Goal: Obtain resource: Download file/media

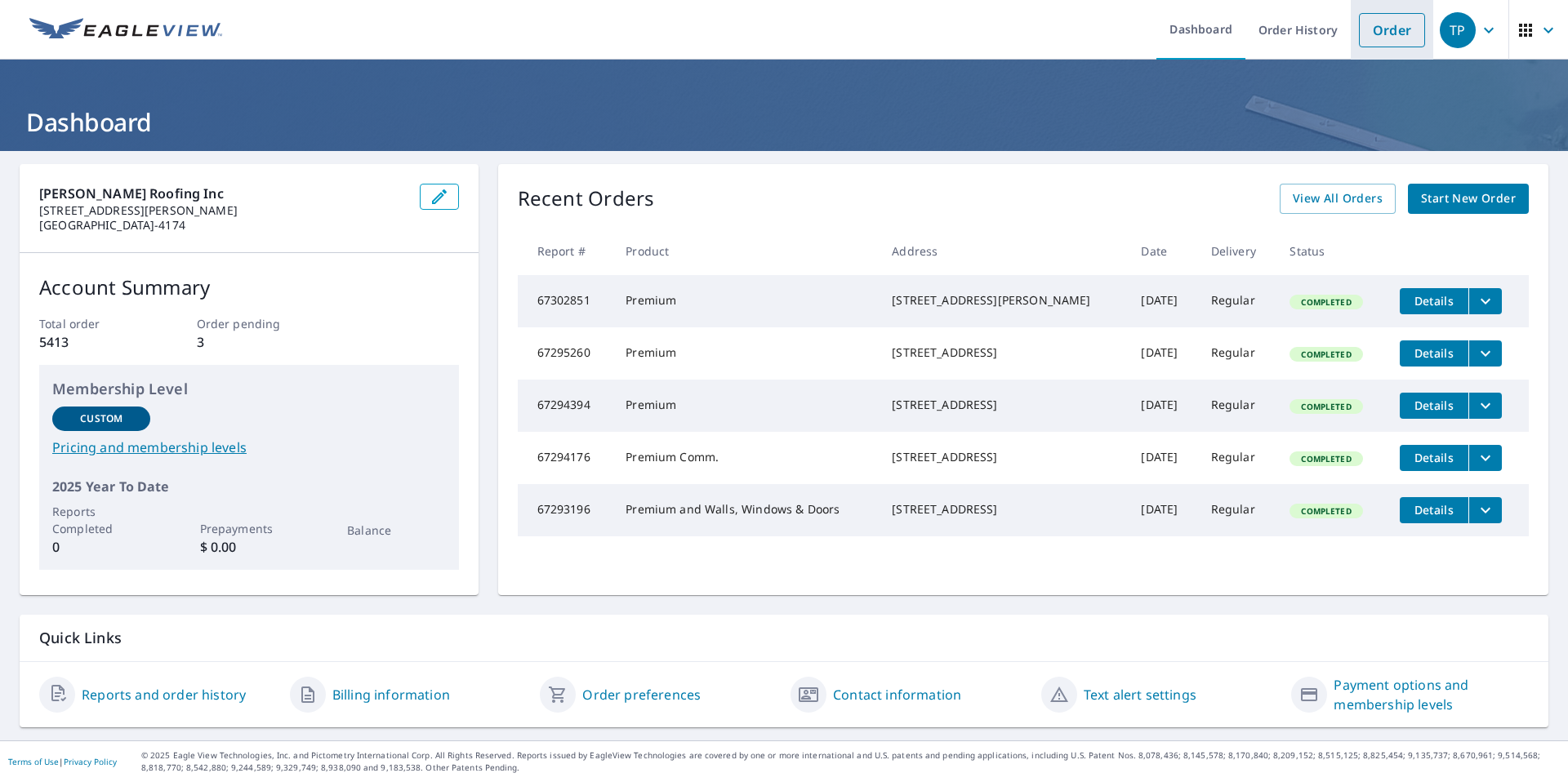
click at [1385, 35] on link "Order" at bounding box center [1391, 30] width 66 height 34
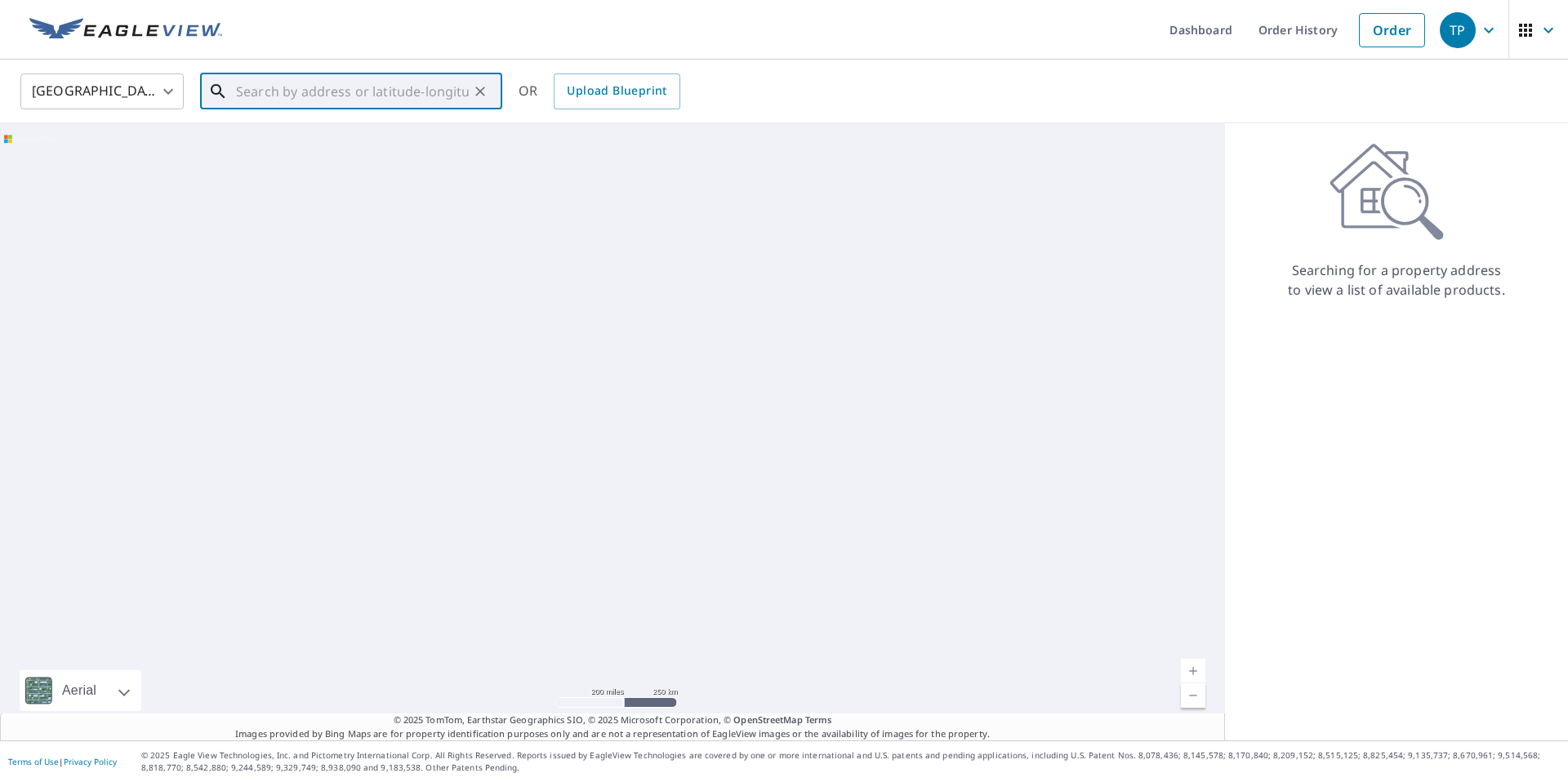
click at [295, 95] on input "text" at bounding box center [352, 91] width 233 height 46
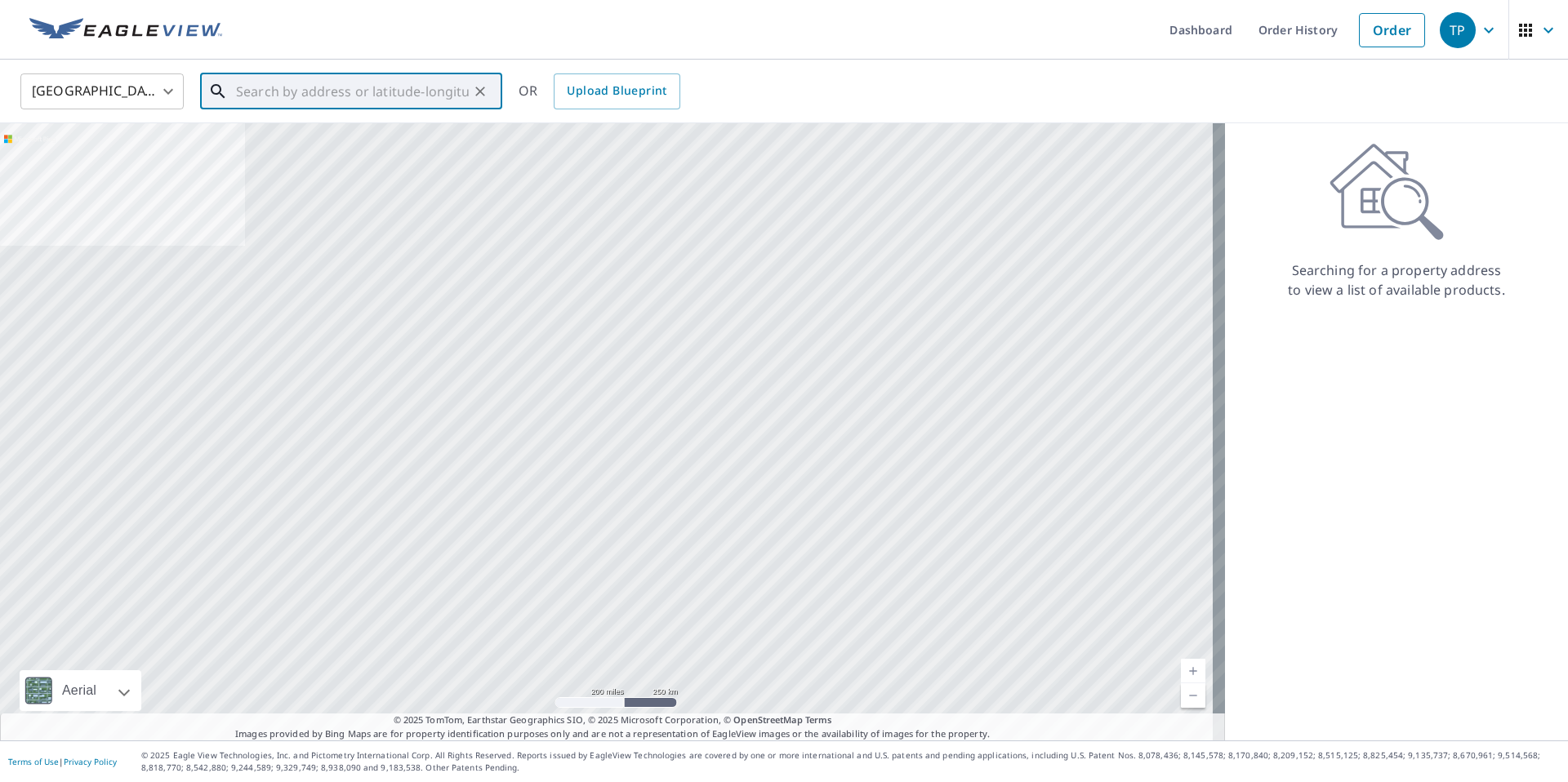
paste input "[STREET_ADDRESS][PERSON_NAME]"
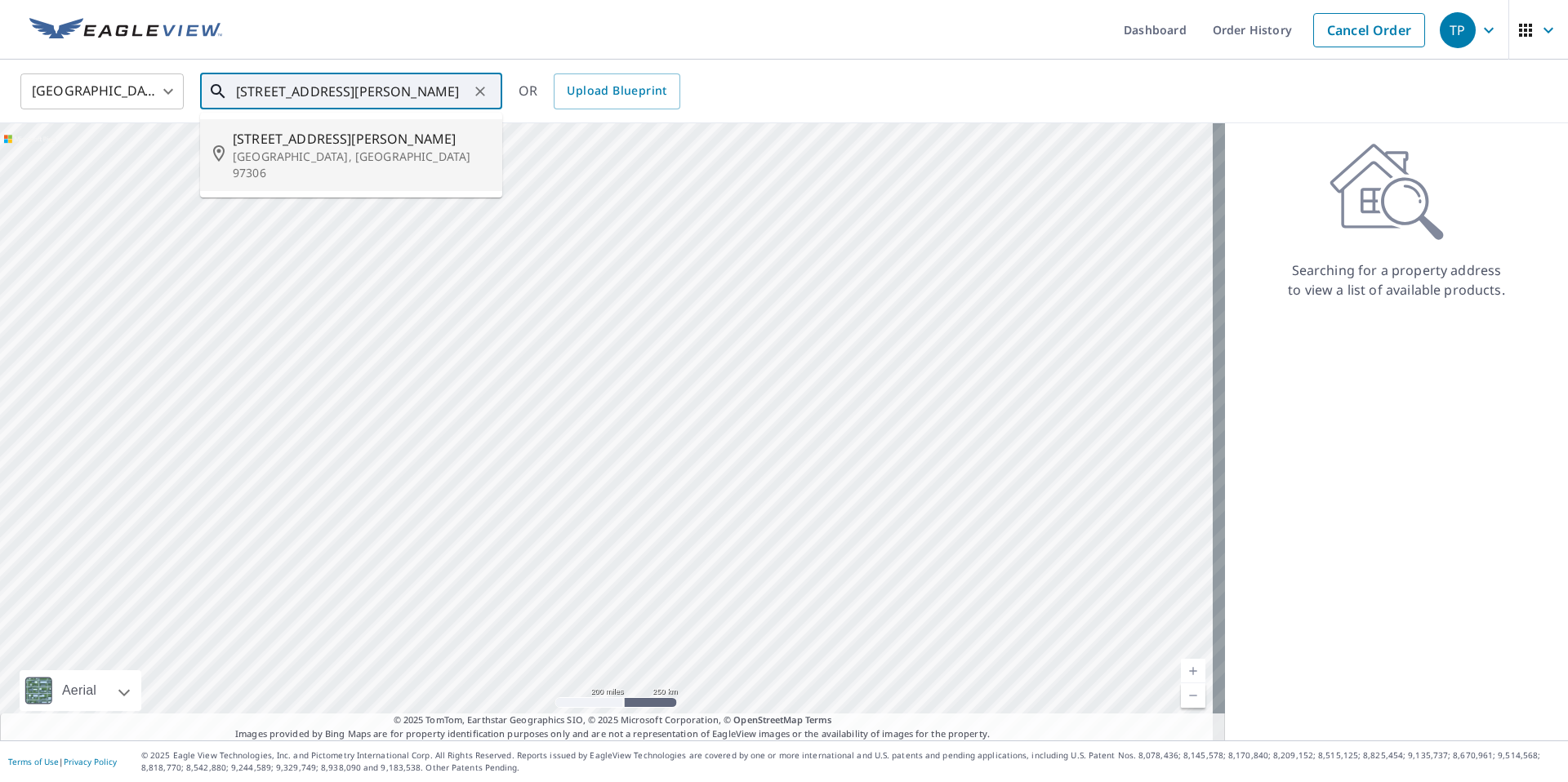
click at [366, 154] on p "[GEOGRAPHIC_DATA], [GEOGRAPHIC_DATA] 97306" at bounding box center [361, 165] width 256 height 33
type input "[STREET_ADDRESS][PERSON_NAME]"
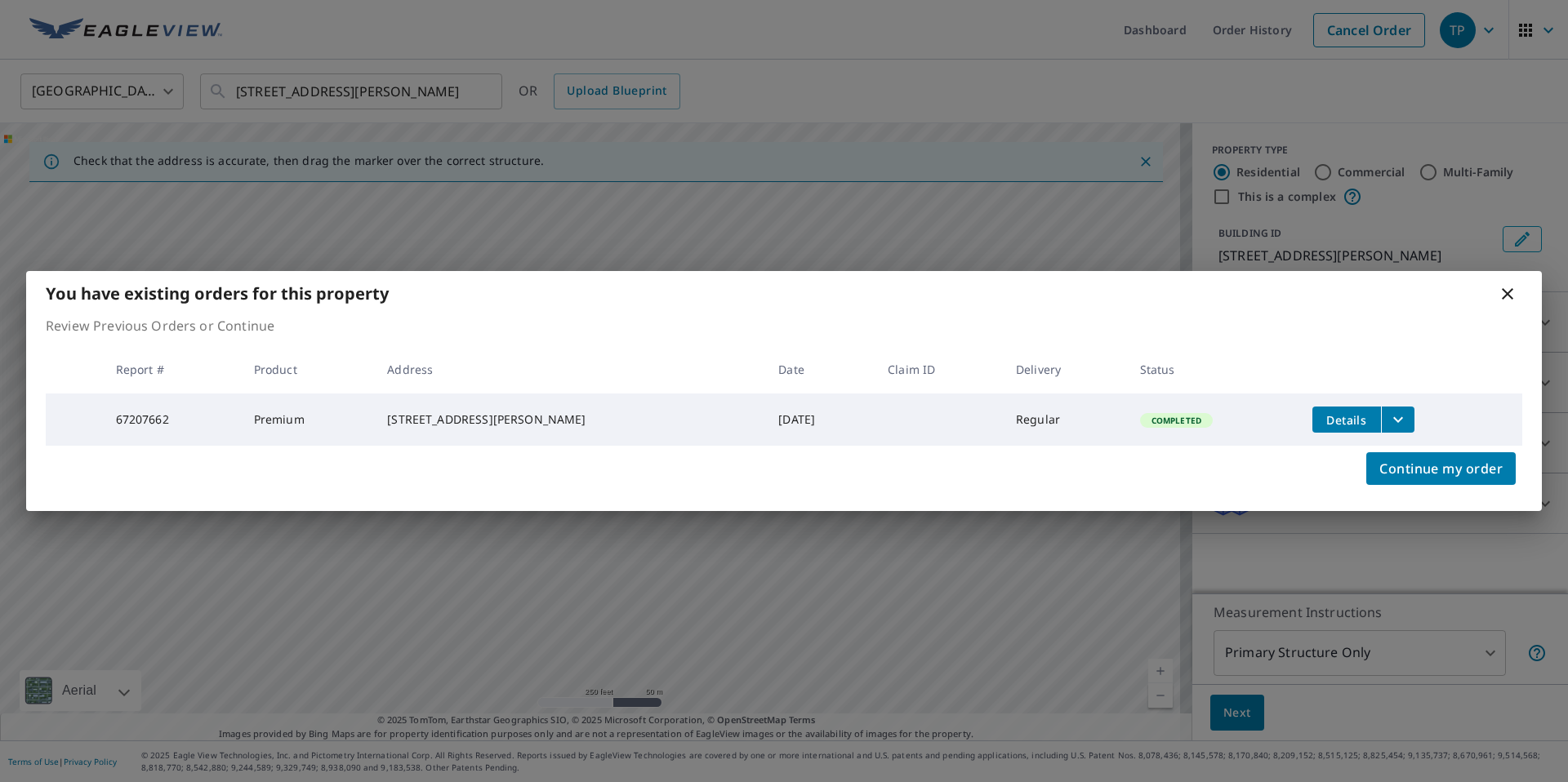
click at [1322, 415] on span "Details" at bounding box center [1346, 420] width 49 height 16
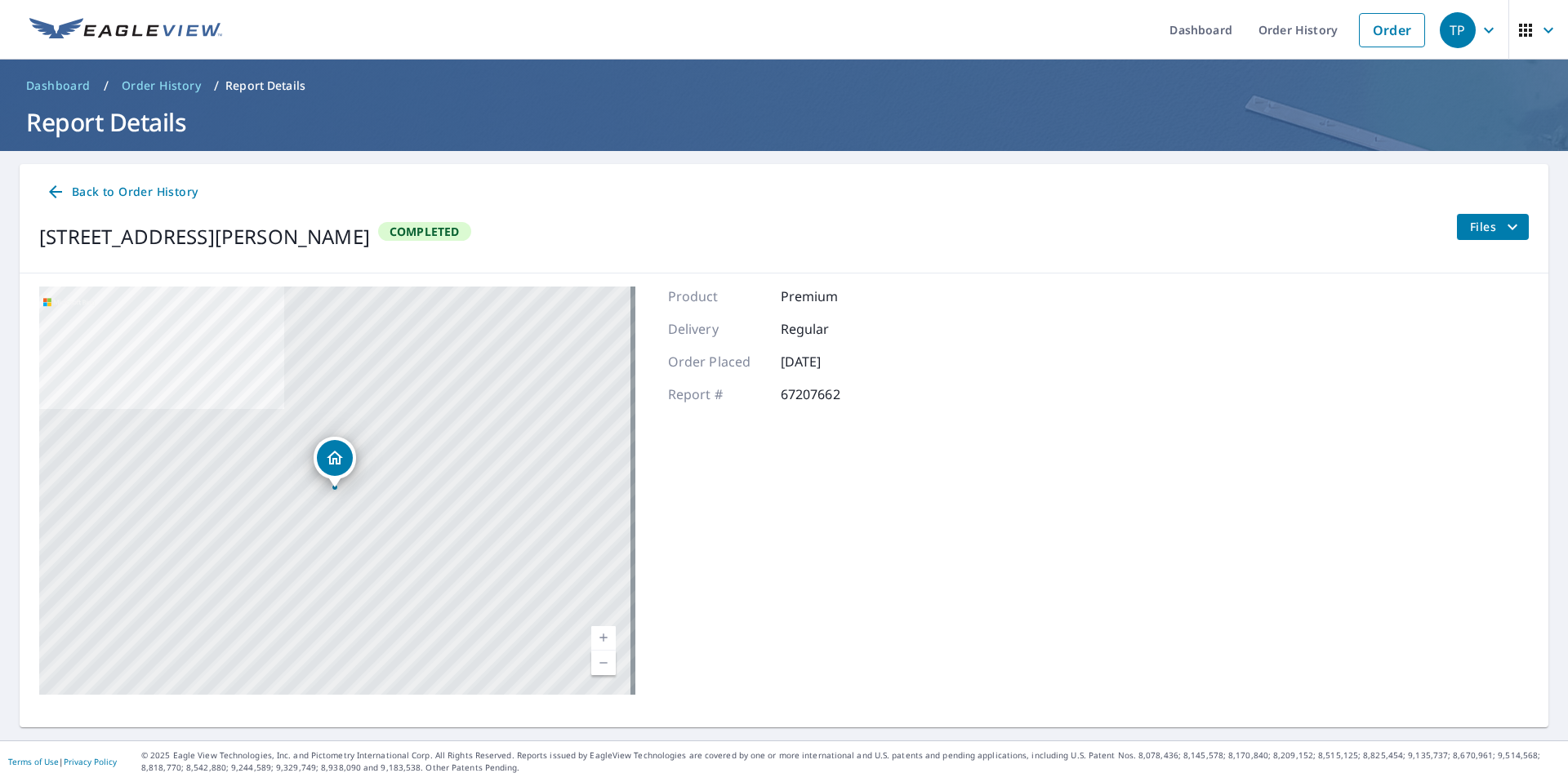
click at [1504, 233] on icon "filesDropdownBtn-67207662" at bounding box center [1512, 227] width 19 height 19
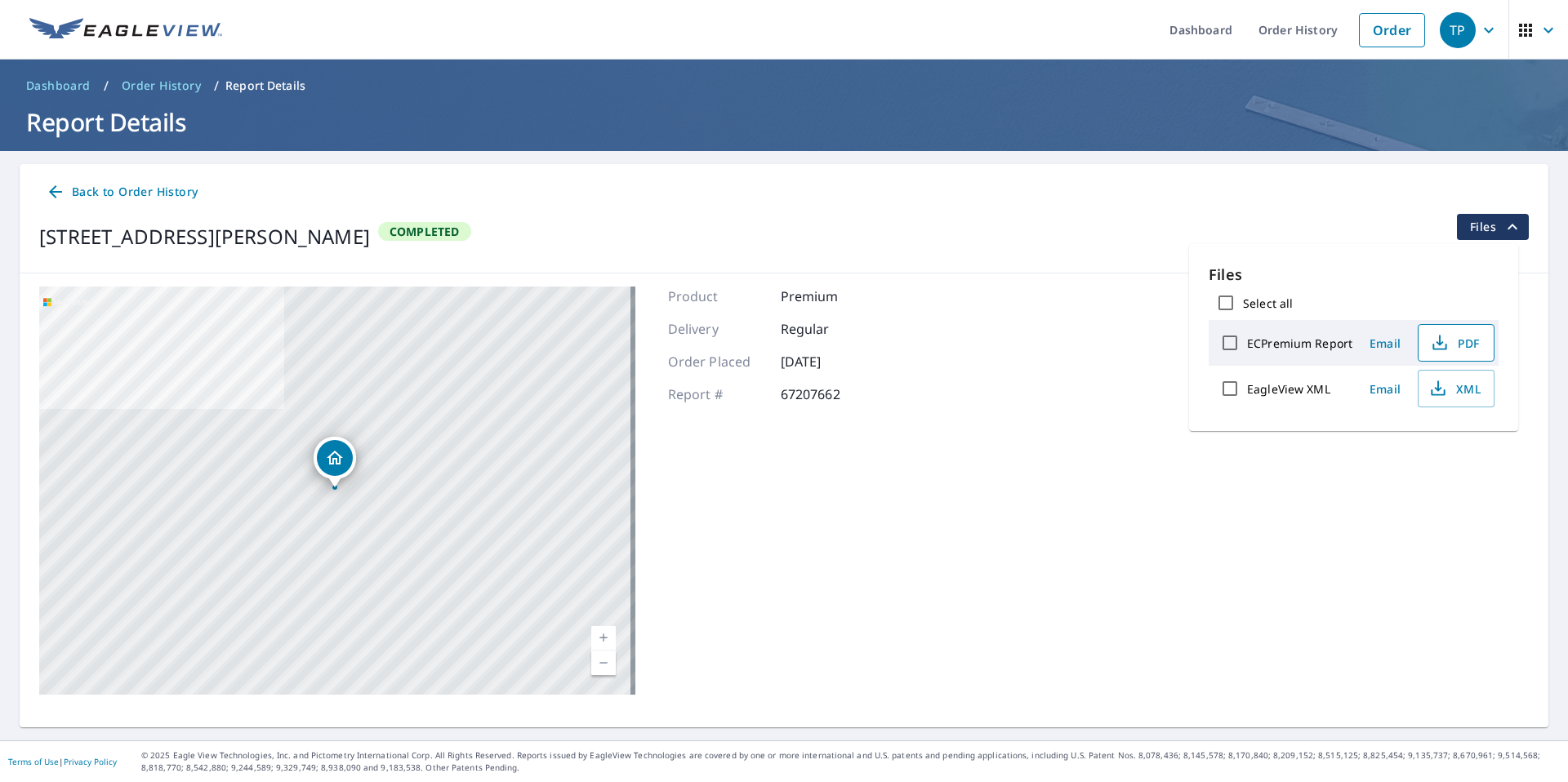
click at [1453, 349] on span "PDF" at bounding box center [1454, 342] width 52 height 19
